Goal: Task Accomplishment & Management: Use online tool/utility

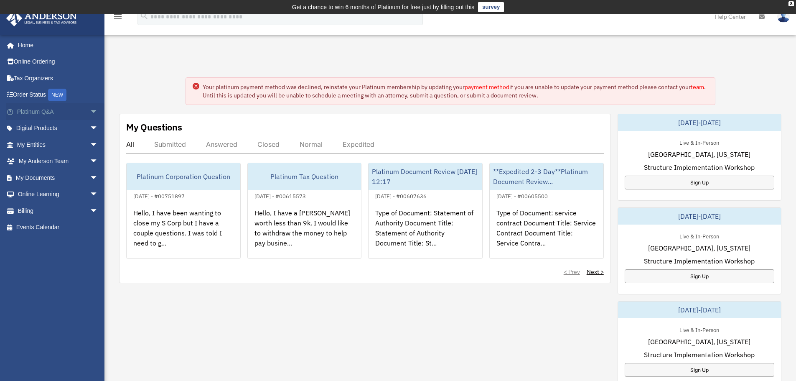
click at [90, 114] on span "arrow_drop_down" at bounding box center [98, 111] width 17 height 17
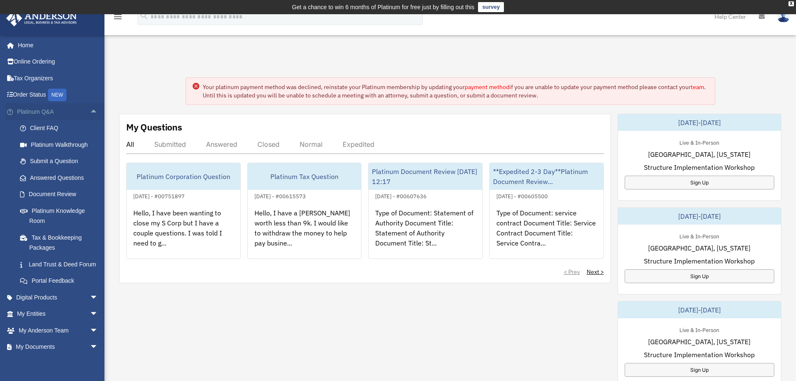
click at [90, 114] on span "arrow_drop_up" at bounding box center [98, 111] width 17 height 17
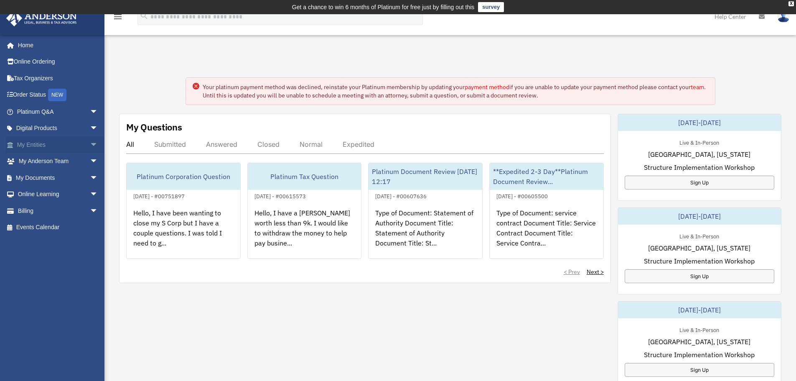
click at [79, 139] on link "My Entities arrow_drop_down" at bounding box center [58, 144] width 105 height 17
click at [90, 148] on span "arrow_drop_down" at bounding box center [98, 144] width 17 height 17
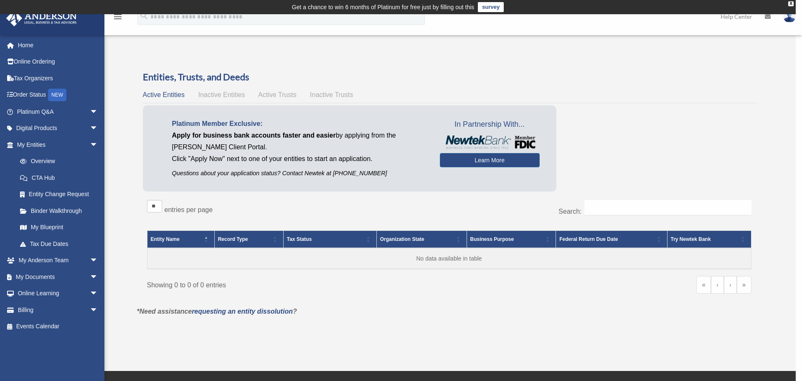
click at [22, 41] on div "x" at bounding box center [401, 190] width 802 height 381
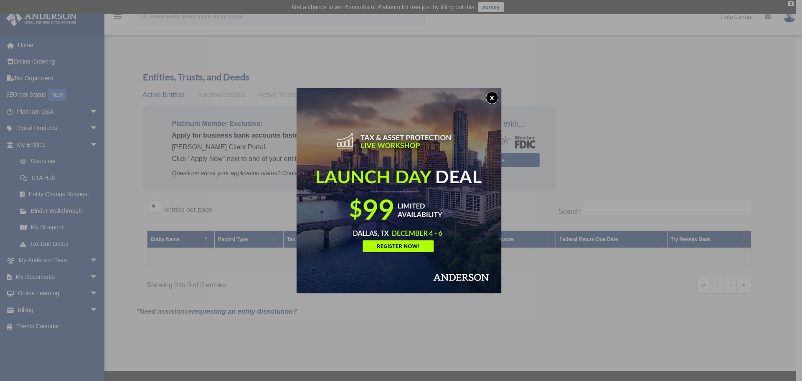
click at [491, 96] on button "x" at bounding box center [492, 97] width 13 height 13
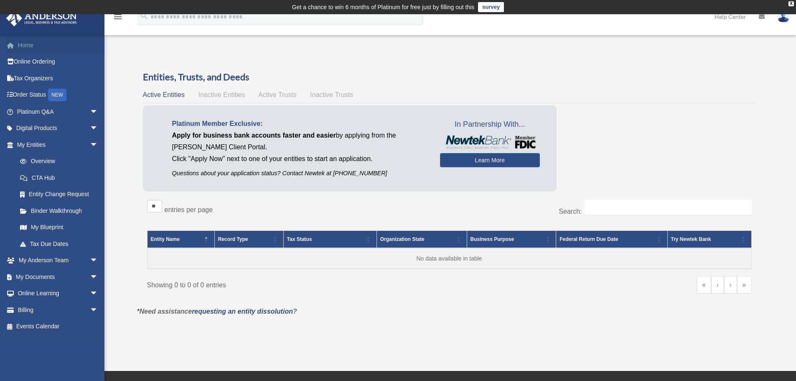
click at [42, 43] on link "Home" at bounding box center [58, 45] width 105 height 17
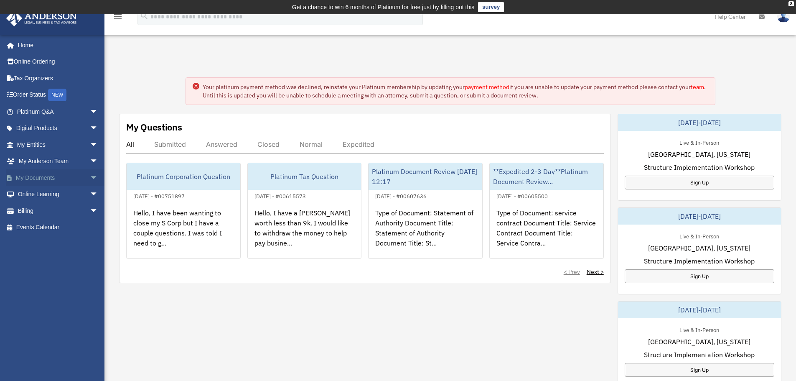
click at [90, 175] on span "arrow_drop_down" at bounding box center [98, 177] width 17 height 17
click at [33, 192] on link "Box" at bounding box center [61, 194] width 99 height 17
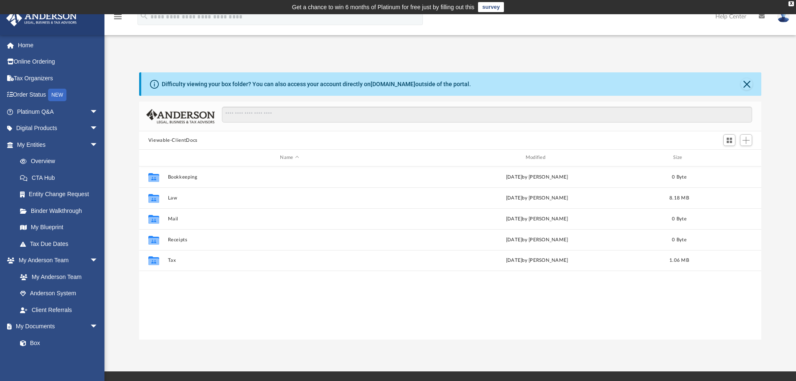
scroll to position [184, 616]
click at [748, 140] on span "Add" at bounding box center [745, 140] width 7 height 7
click at [741, 168] on li "New Folder" at bounding box center [734, 169] width 27 height 9
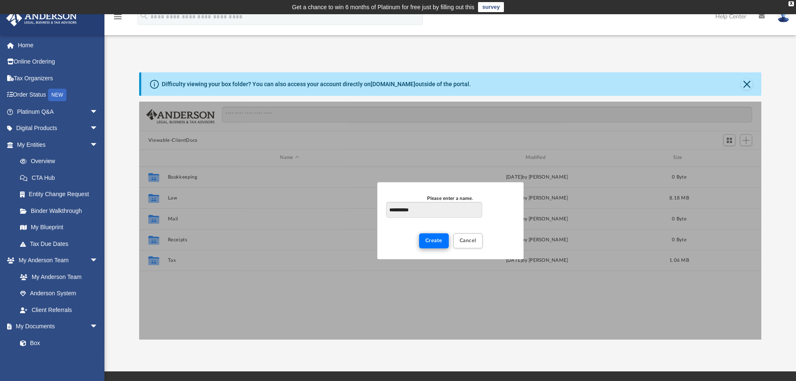
type input "**********"
click at [423, 242] on button "Create" at bounding box center [434, 240] width 30 height 15
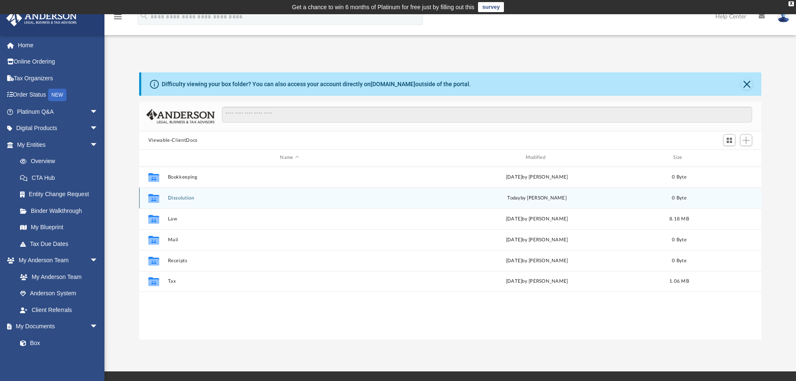
click at [282, 192] on div "Collaborated Folder Dissolution today by Aana Pearson 0 Byte" at bounding box center [450, 197] width 622 height 21
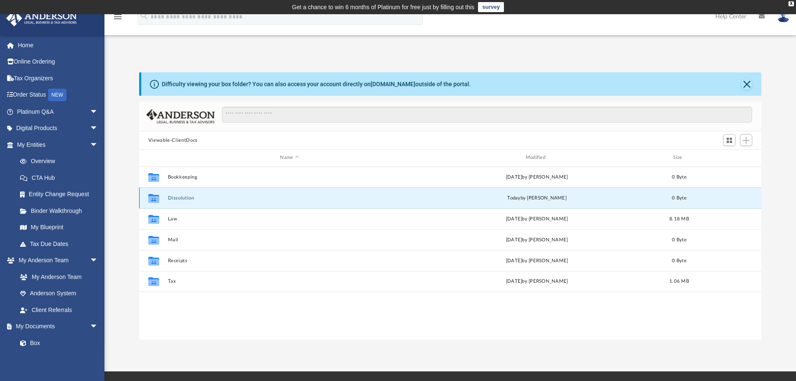
click at [281, 195] on div "Collaborated Folder Dissolution today by Aana Pearson 0 Byte" at bounding box center [450, 197] width 622 height 21
click at [294, 200] on button "Dissolution" at bounding box center [290, 197] width 244 height 5
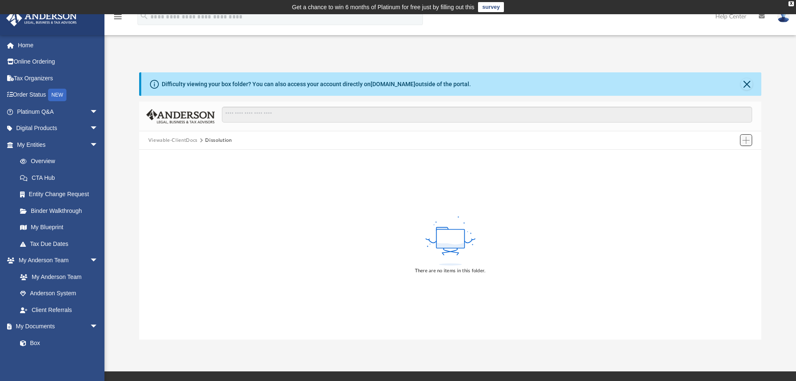
click at [746, 142] on span "Add" at bounding box center [745, 140] width 7 height 7
click at [737, 156] on li "Upload" at bounding box center [734, 156] width 27 height 9
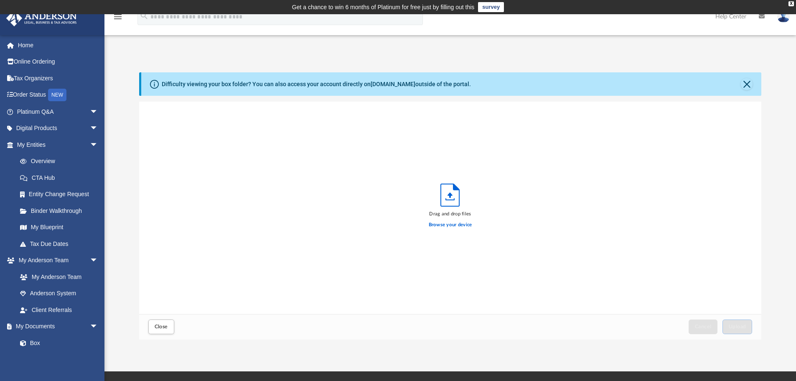
scroll to position [206, 616]
click at [742, 329] on span "Upload" at bounding box center [738, 326] width 18 height 5
click at [161, 321] on button "Close" at bounding box center [161, 326] width 26 height 15
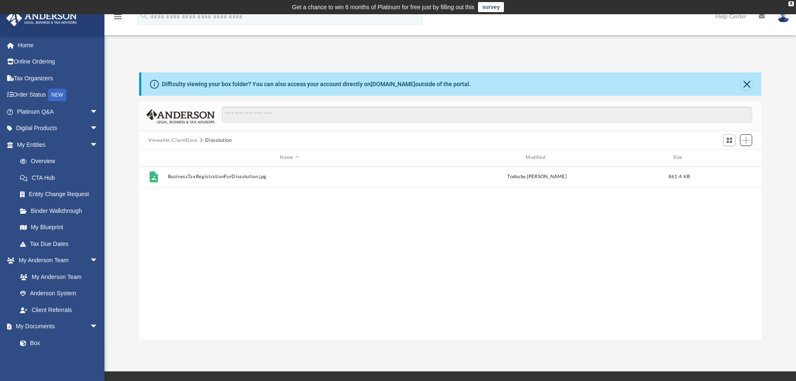
scroll to position [184, 616]
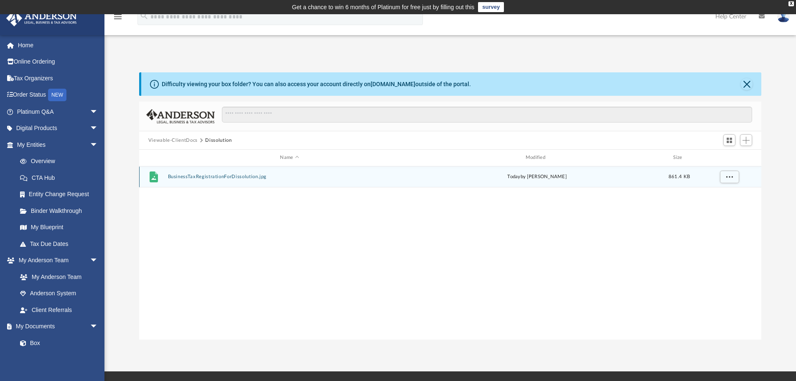
click at [238, 174] on button "BusinessTaxRegistrationForDissolution.jpg" at bounding box center [290, 176] width 244 height 5
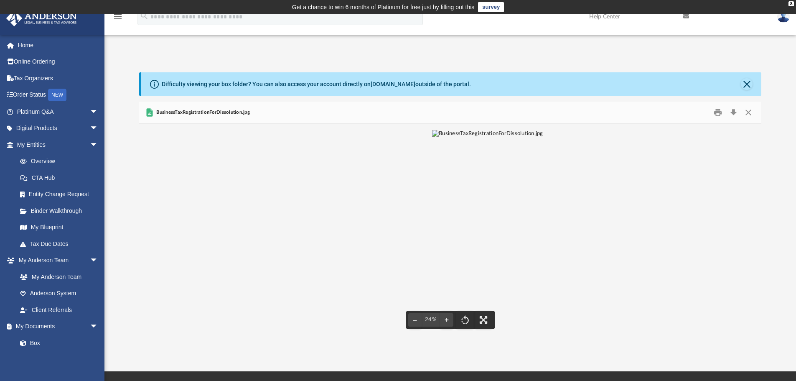
click at [457, 230] on img "File preview" at bounding box center [487, 231] width 111 height 203
drag, startPoint x: 756, startPoint y: 105, endPoint x: 749, endPoint y: 111, distance: 9.8
click at [755, 105] on div "BusinessTaxRegistrationForDissolution.jpg" at bounding box center [450, 113] width 622 height 22
click at [748, 112] on button "Close" at bounding box center [748, 112] width 15 height 13
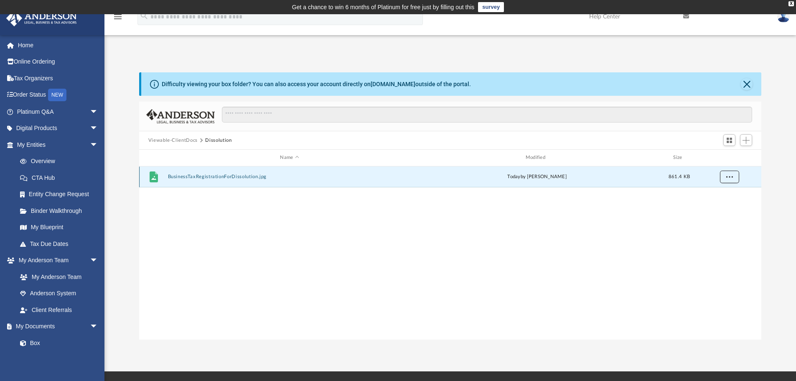
click at [730, 175] on span "More options" at bounding box center [729, 176] width 7 height 5
click at [748, 138] on span "Add" at bounding box center [745, 140] width 7 height 7
click at [727, 159] on li "Upload" at bounding box center [734, 156] width 27 height 9
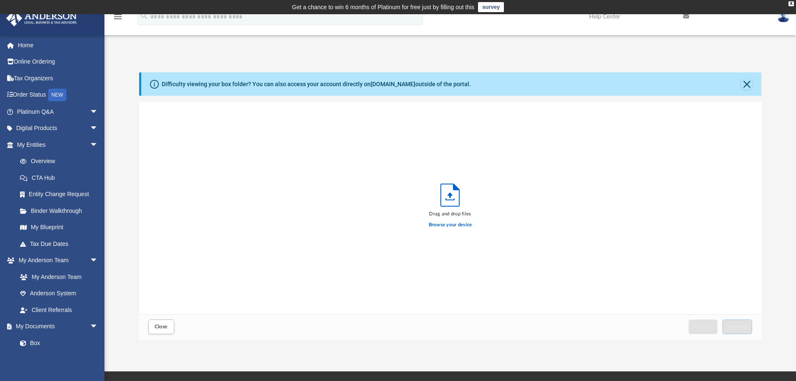
scroll to position [206, 616]
click at [740, 319] on button "Upload" at bounding box center [737, 326] width 30 height 15
click at [162, 322] on button "Close" at bounding box center [161, 326] width 26 height 15
